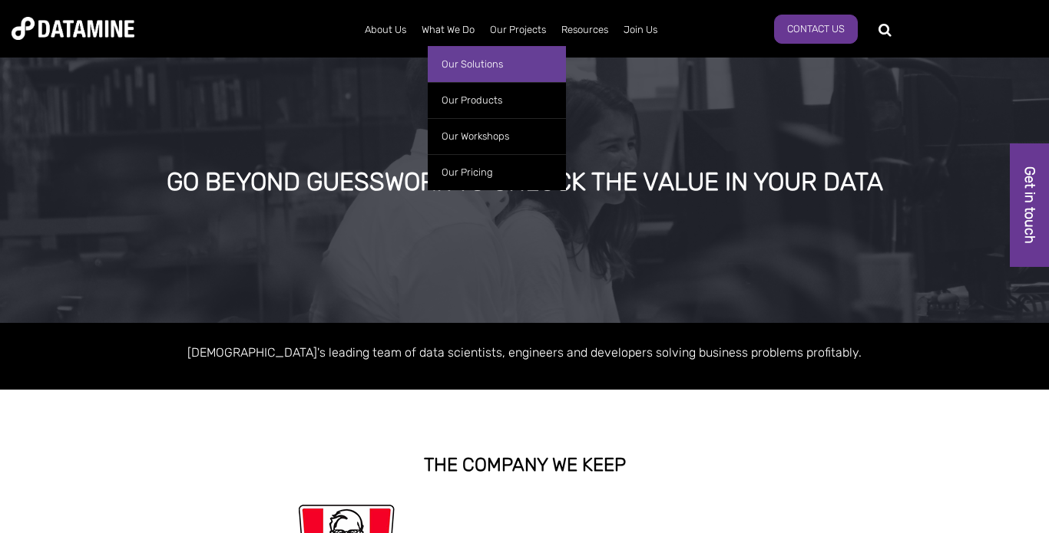
click at [483, 64] on link "Our Solutions" at bounding box center [497, 64] width 138 height 36
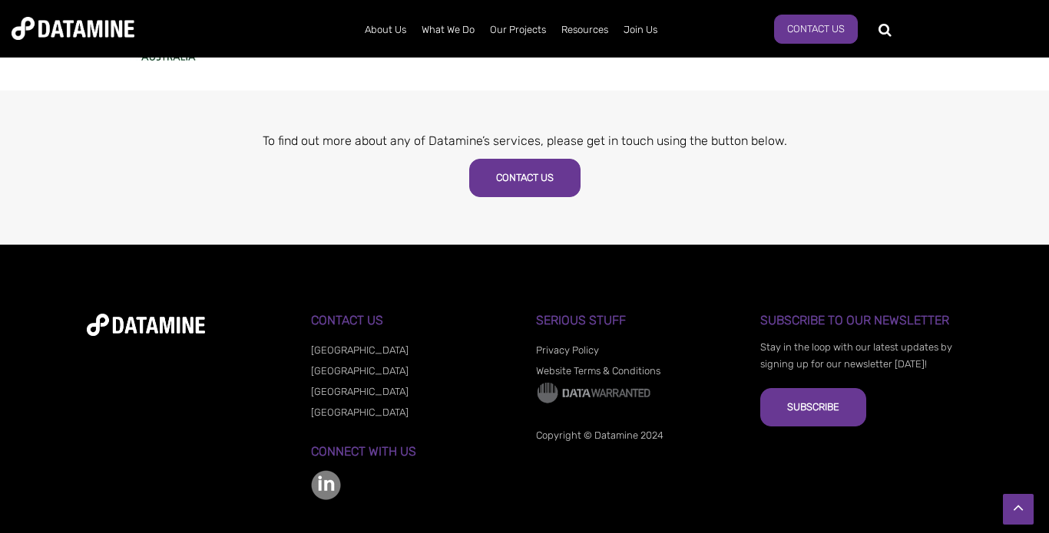
scroll to position [1006, 0]
